Goal: Use online tool/utility: Utilize a website feature to perform a specific function

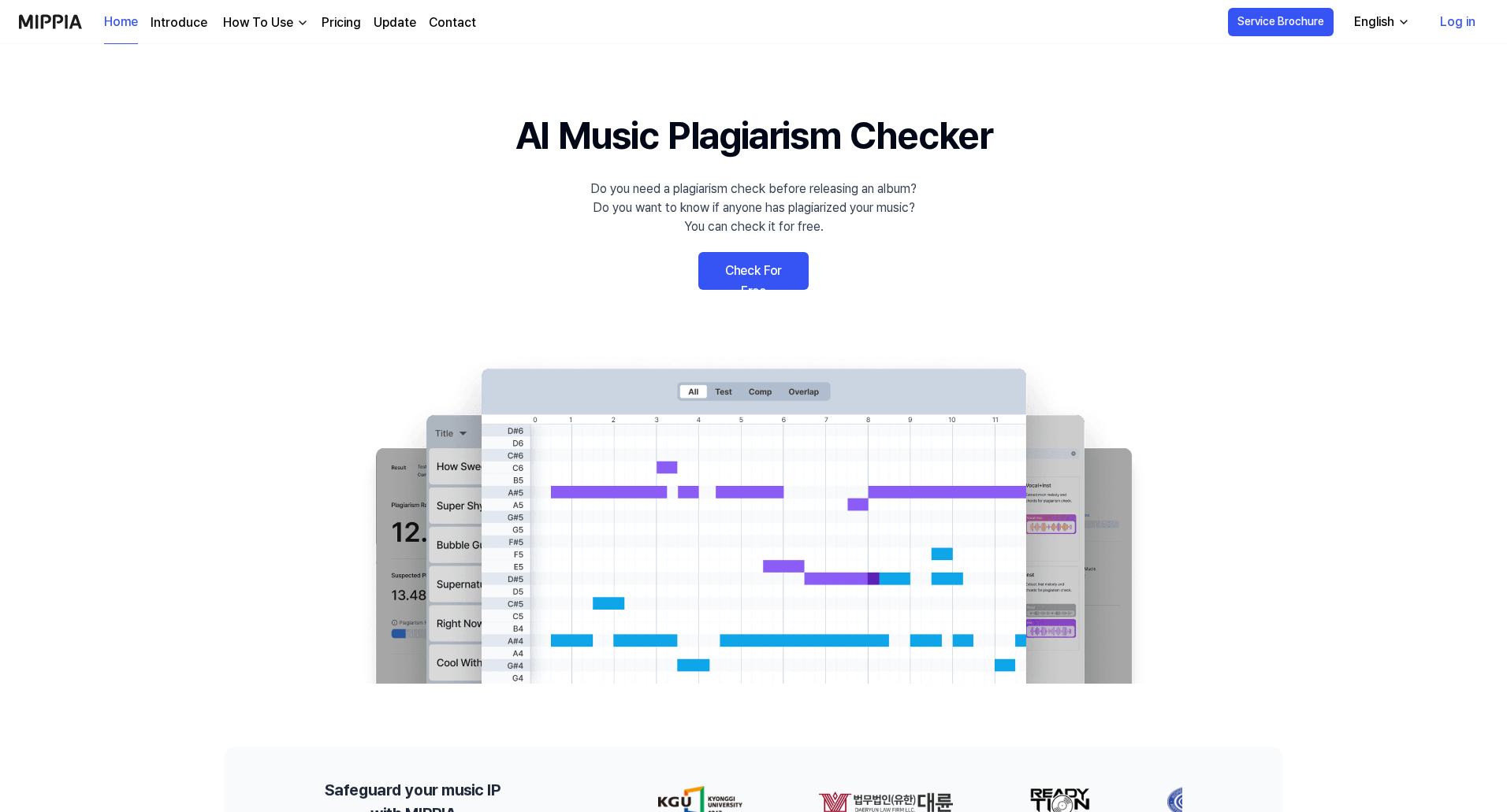
click at [773, 260] on link "Check For Free" at bounding box center [754, 271] width 110 height 38
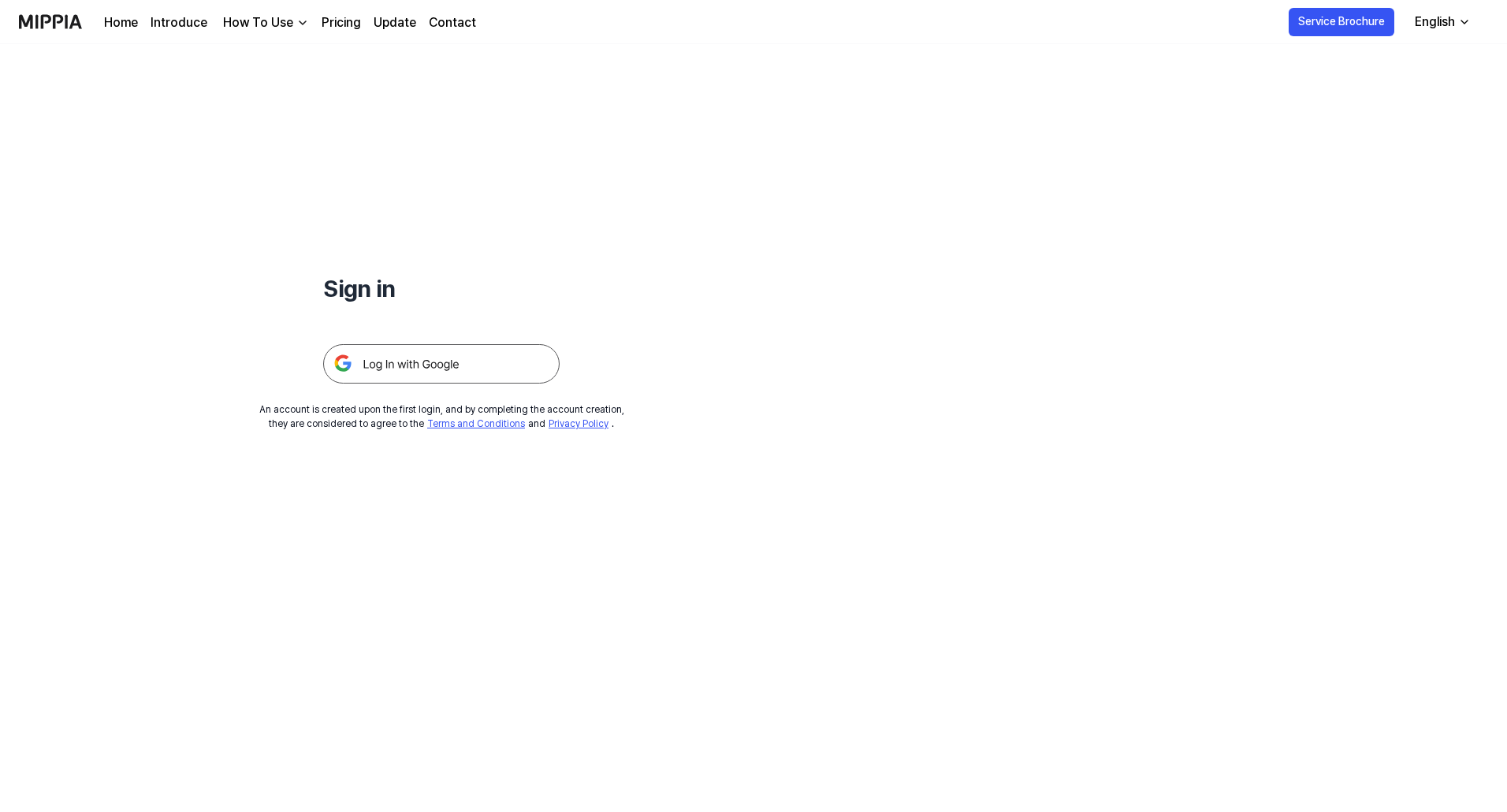
click at [460, 363] on img at bounding box center [441, 364] width 236 height 39
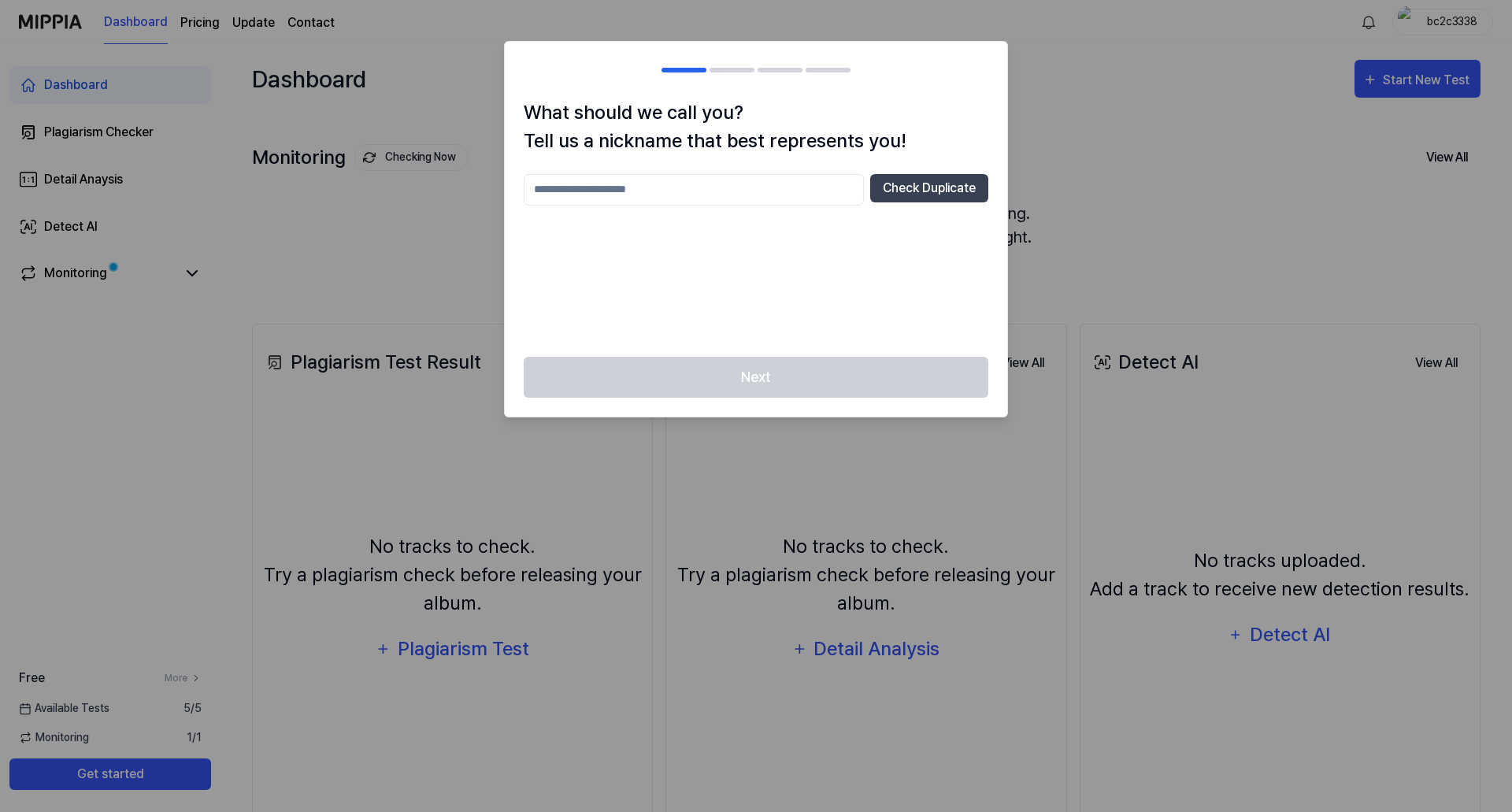
click at [739, 192] on input "text" at bounding box center [694, 189] width 340 height 31
type input "******"
click at [907, 185] on button "Check Duplicate" at bounding box center [929, 188] width 118 height 28
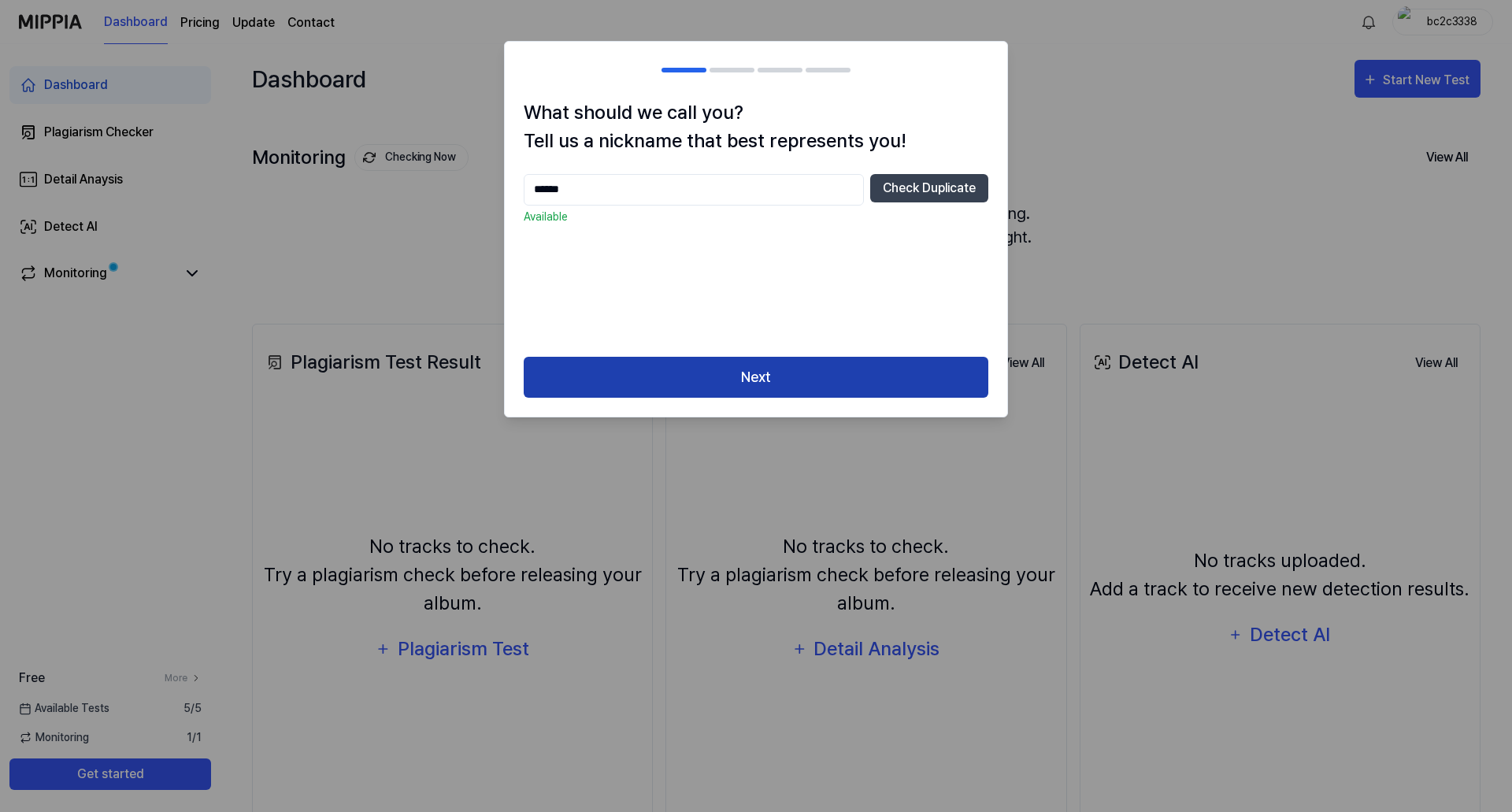
click at [771, 390] on button "Next" at bounding box center [756, 377] width 464 height 42
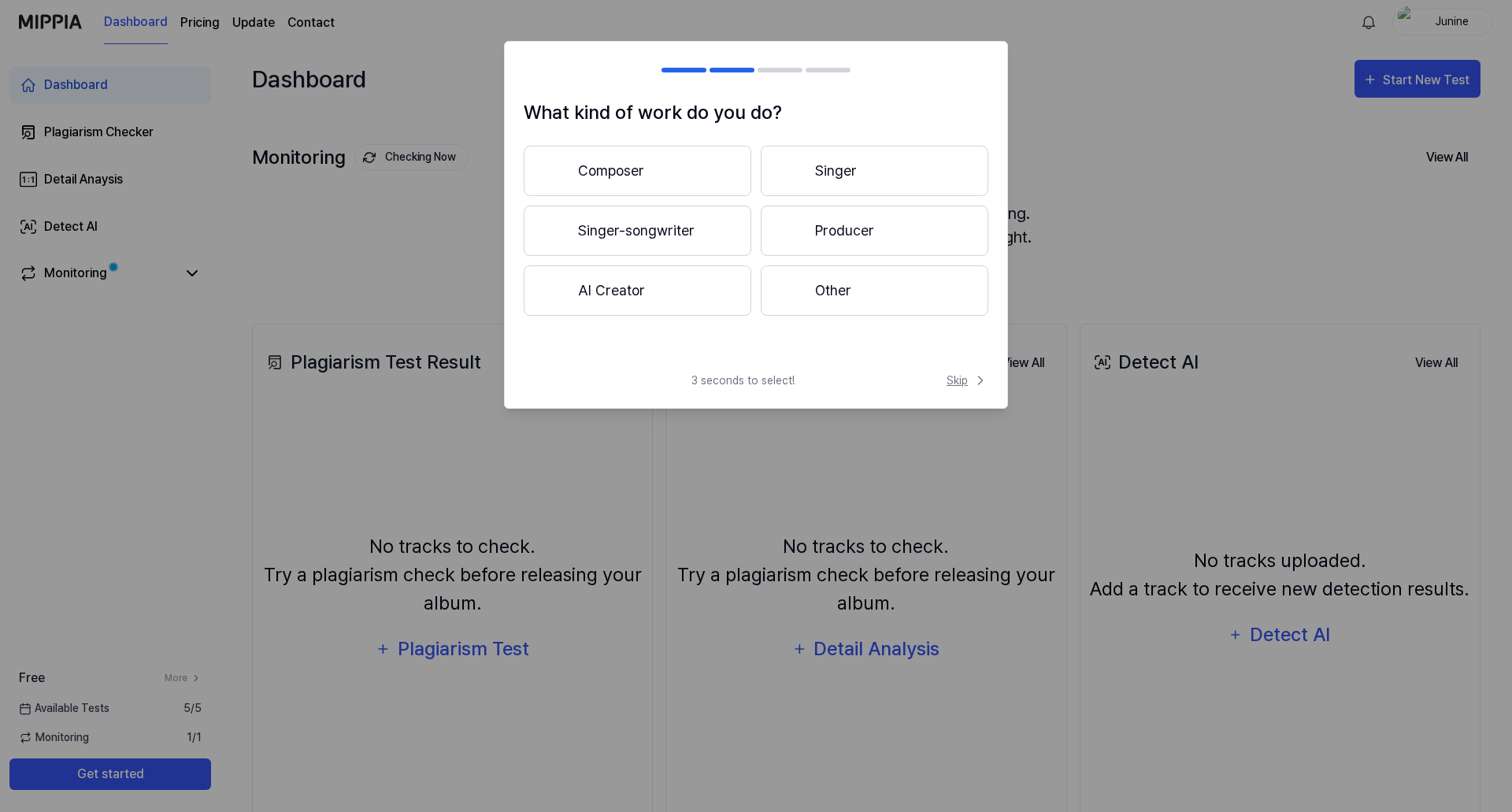
click at [966, 381] on span "Skip" at bounding box center [967, 381] width 42 height 16
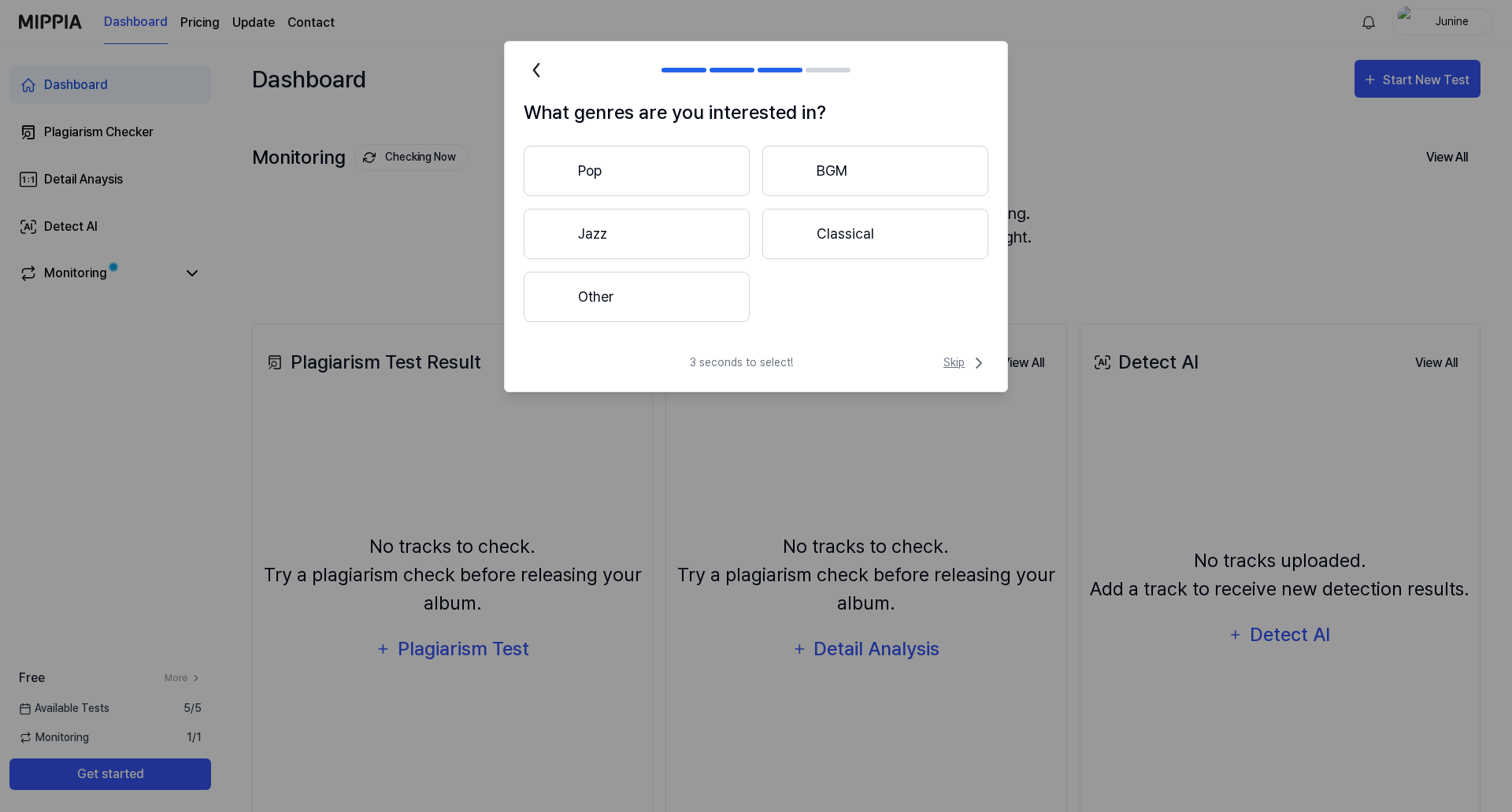
click at [953, 363] on span "Skip" at bounding box center [965, 364] width 45 height 19
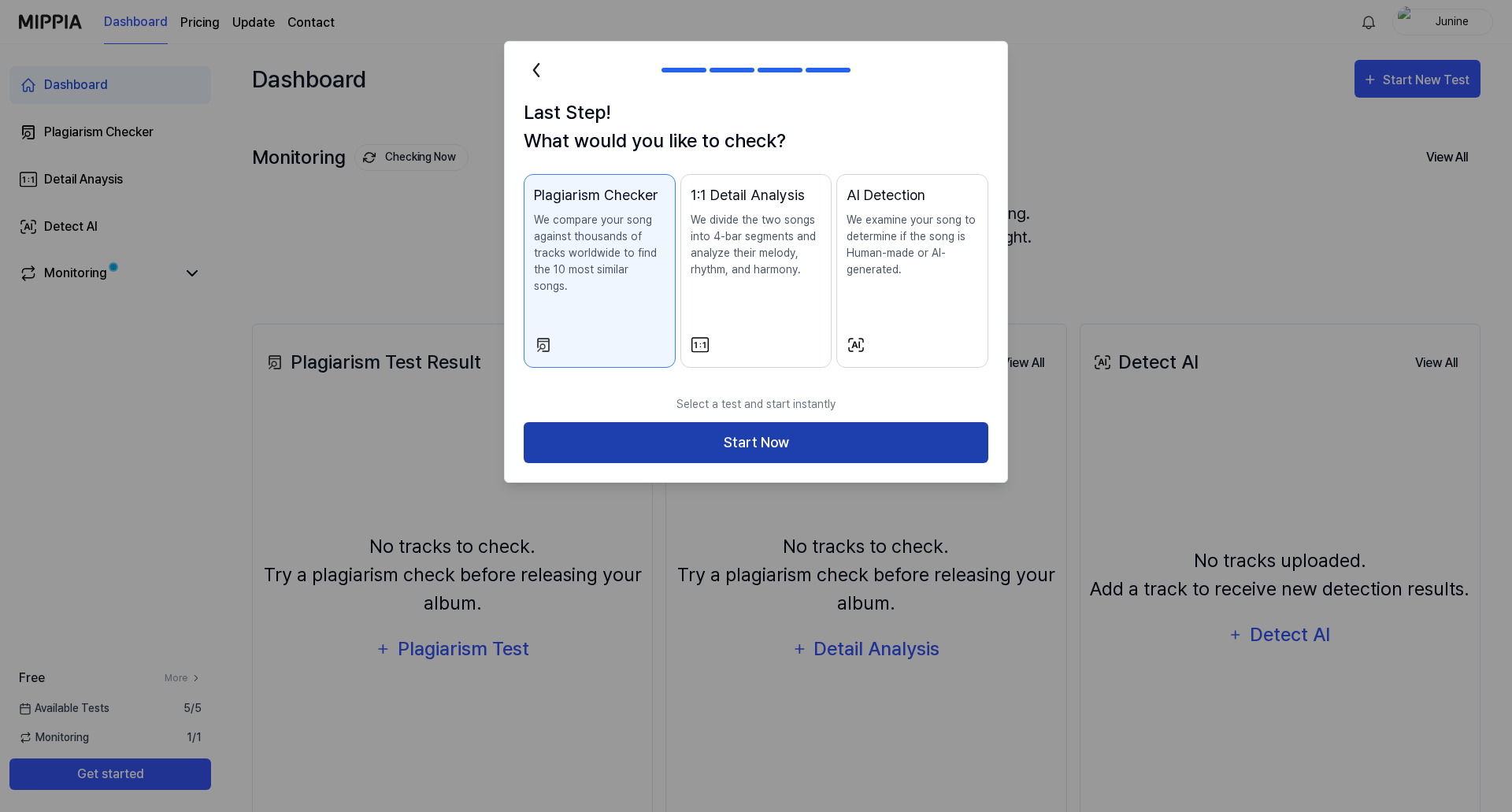
click at [723, 429] on button "Start Now" at bounding box center [756, 443] width 464 height 42
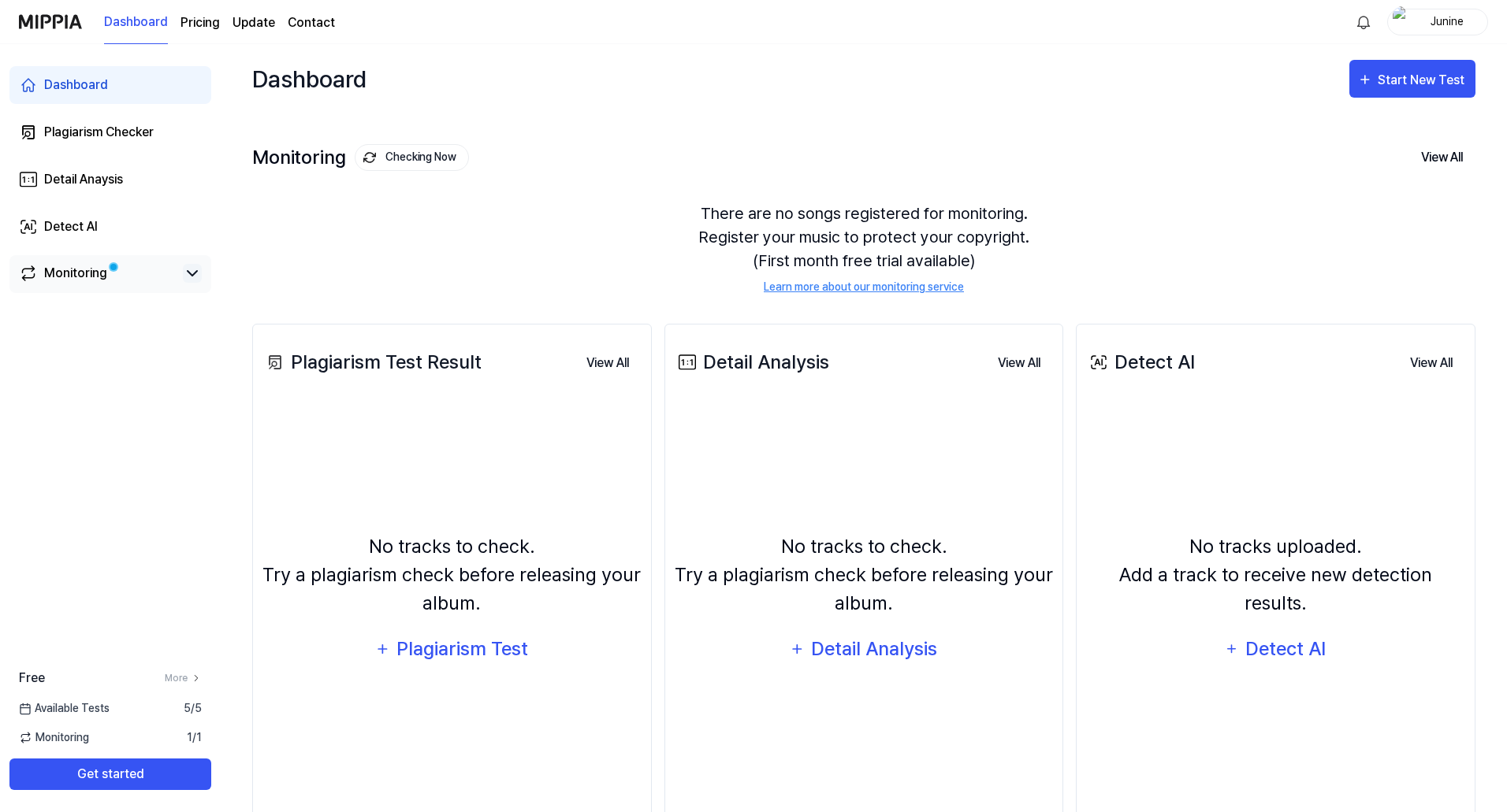
click at [194, 277] on icon at bounding box center [192, 273] width 19 height 19
click at [113, 269] on link "Monitoring" at bounding box center [98, 273] width 158 height 19
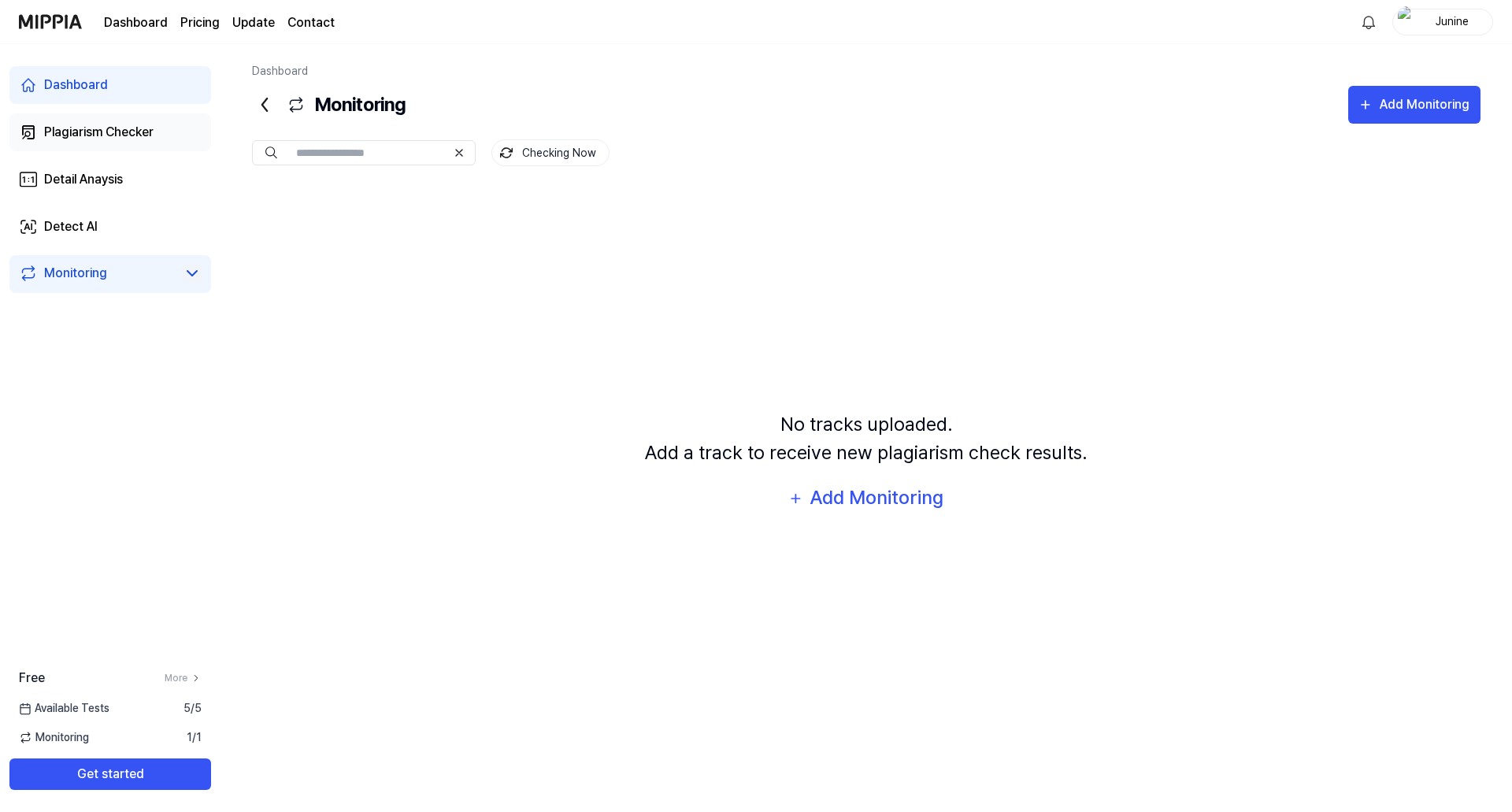
click at [138, 145] on link "Plagiarism Checker" at bounding box center [110, 133] width 201 height 38
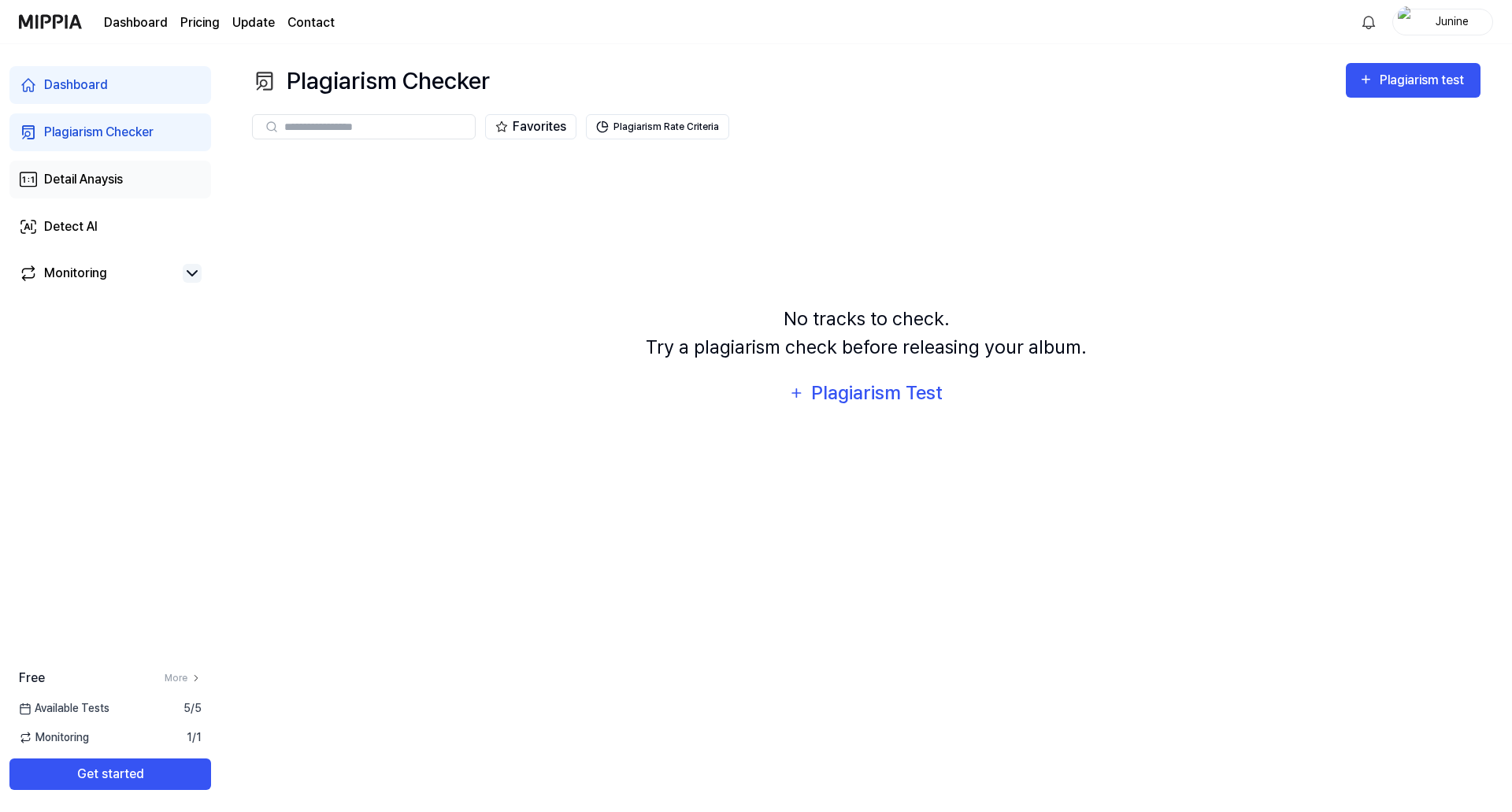
click at [112, 190] on link "Detail Anaysis" at bounding box center [110, 179] width 201 height 38
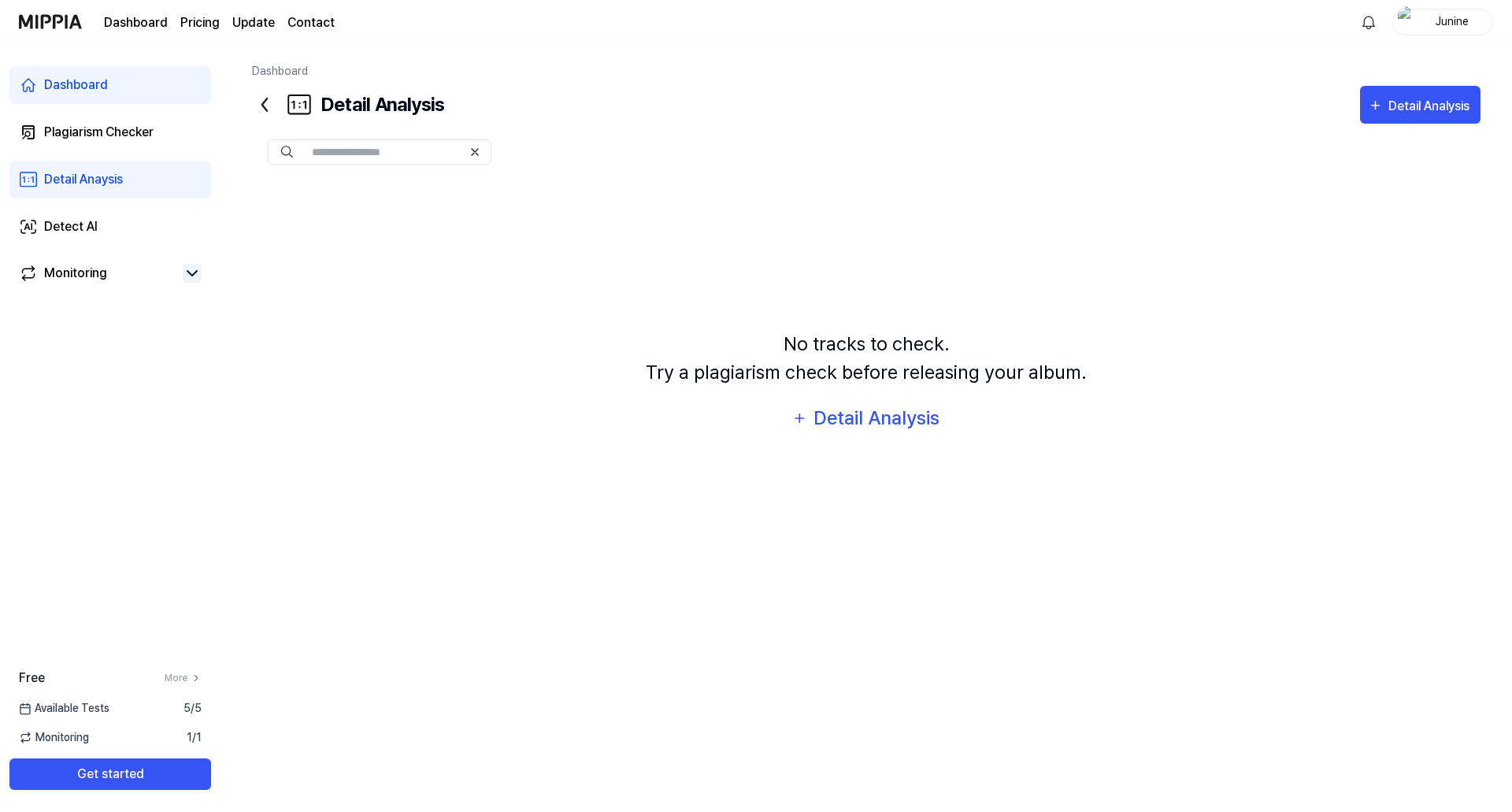
click at [98, 85] on div "Dashboard" at bounding box center [76, 85] width 64 height 19
